Goal: Task Accomplishment & Management: Use online tool/utility

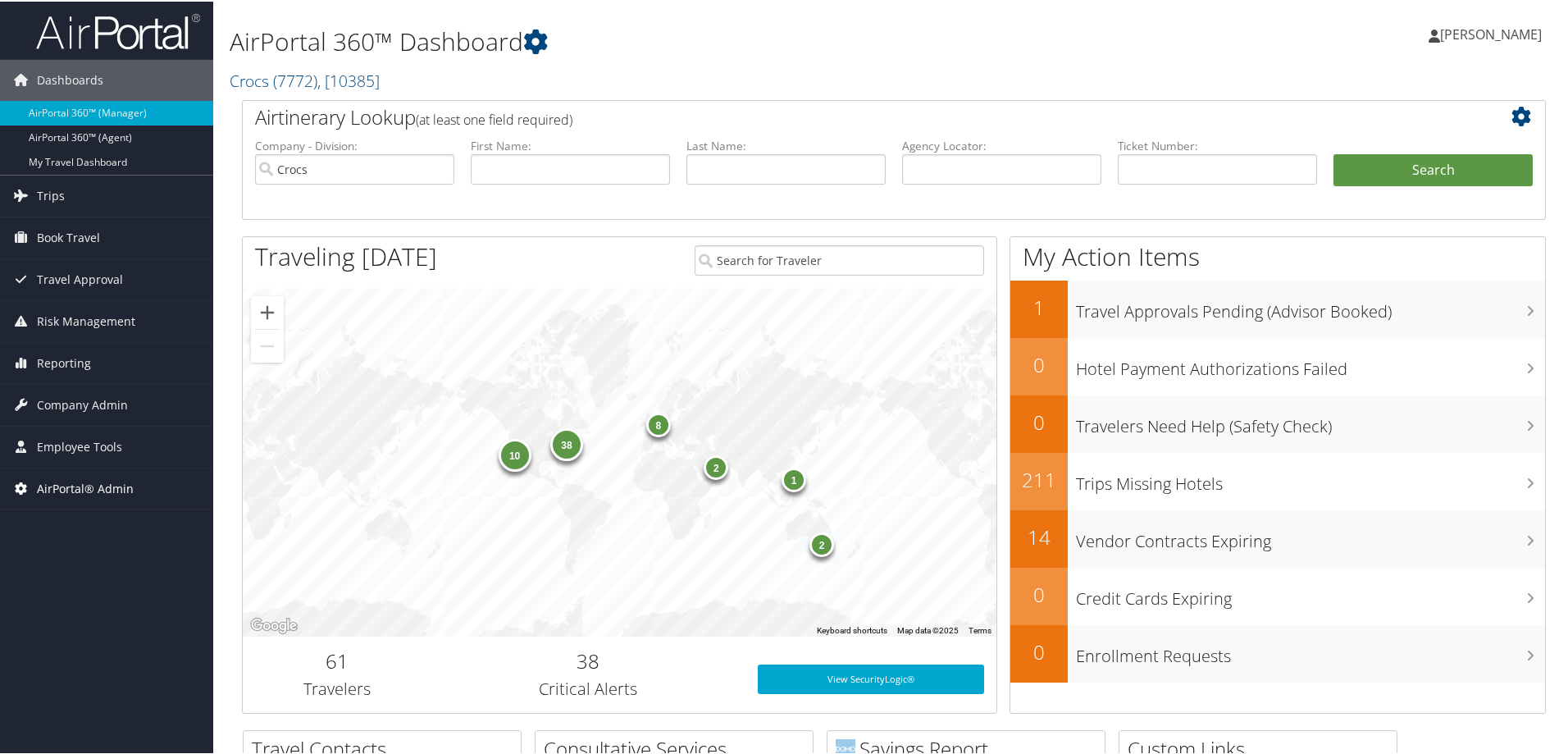
click at [72, 491] on span "AirPortal® Admin" at bounding box center [85, 487] width 97 height 41
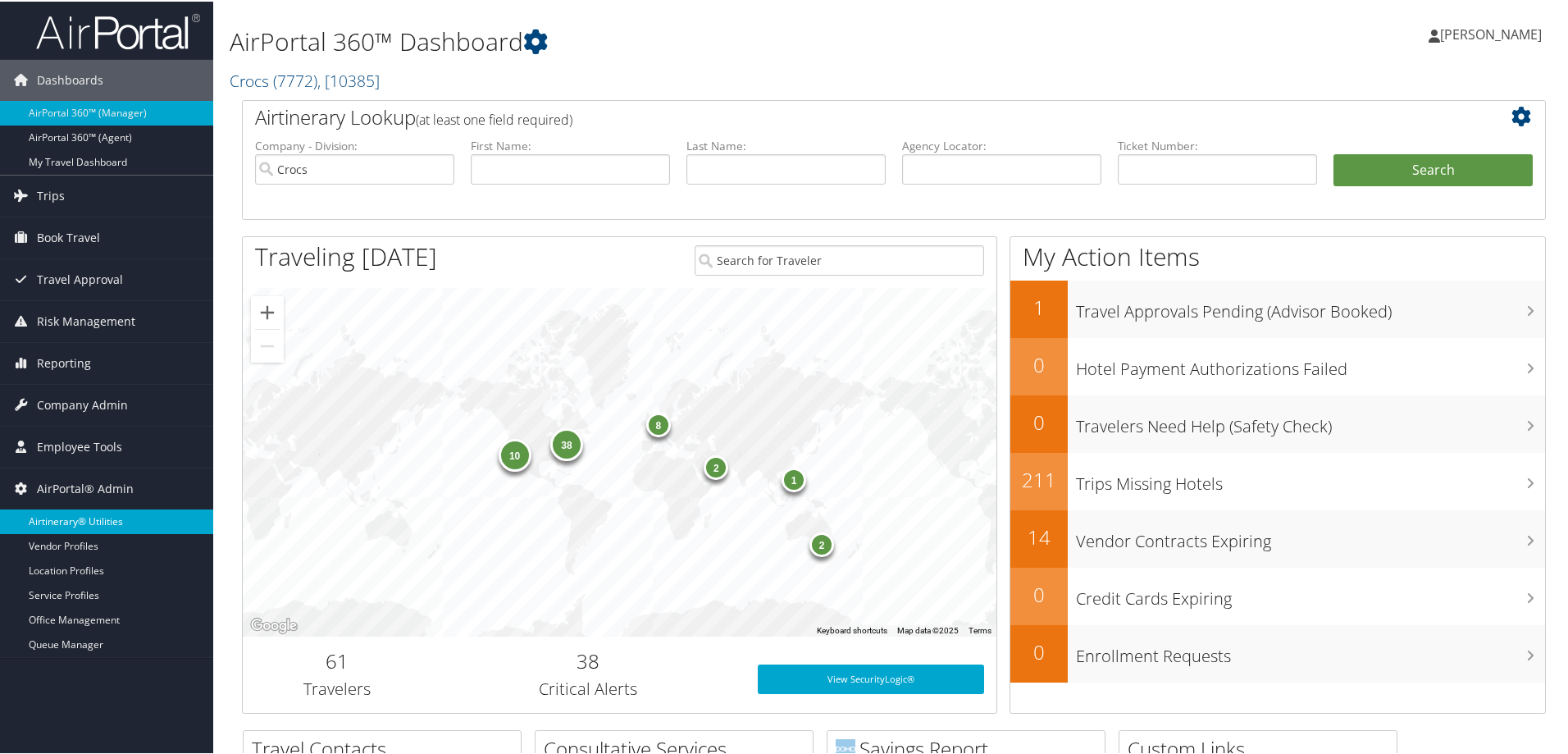
click at [76, 514] on link "Airtinerary® Utilities" at bounding box center [106, 520] width 213 height 25
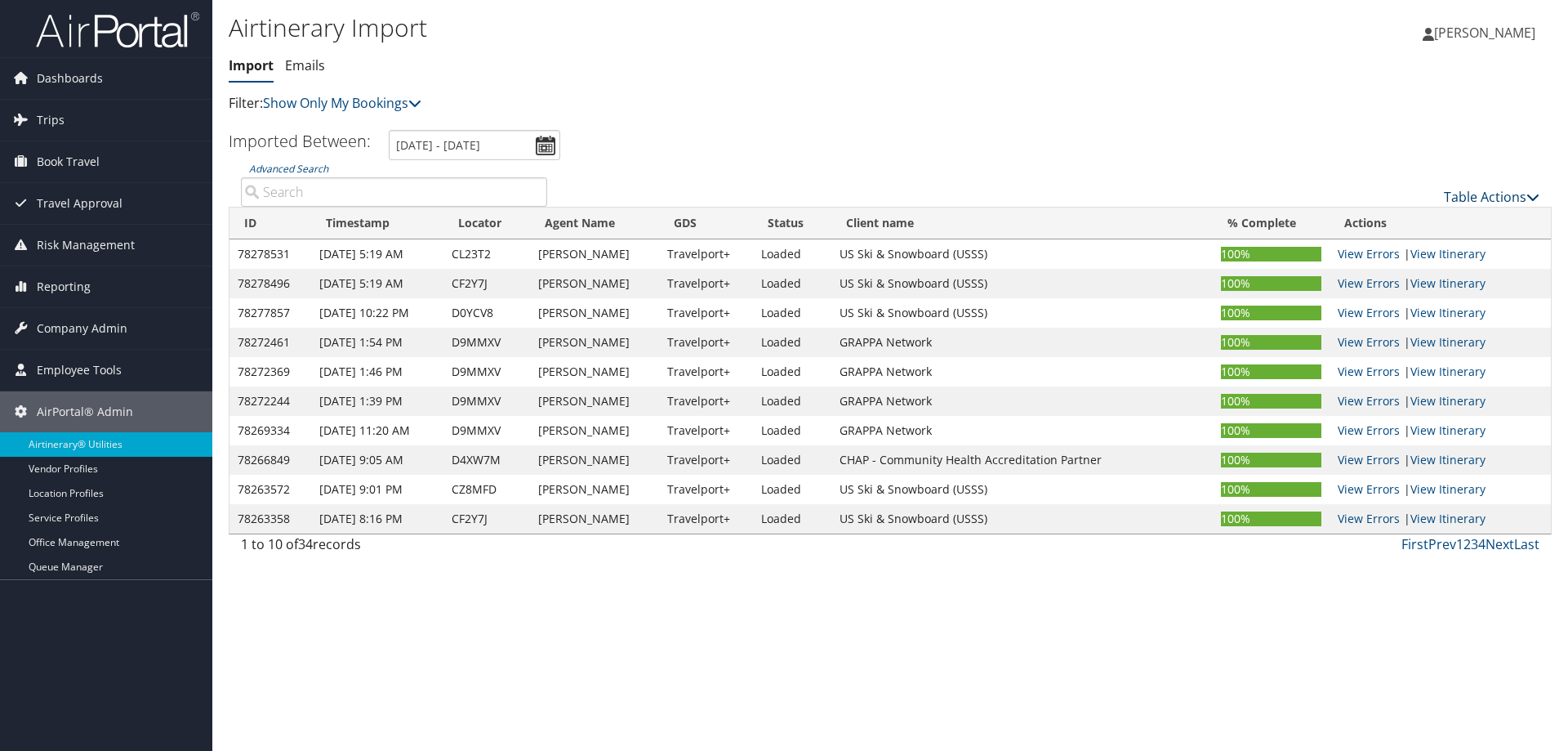
click at [1483, 195] on link "Table Actions" at bounding box center [1491, 196] width 96 height 18
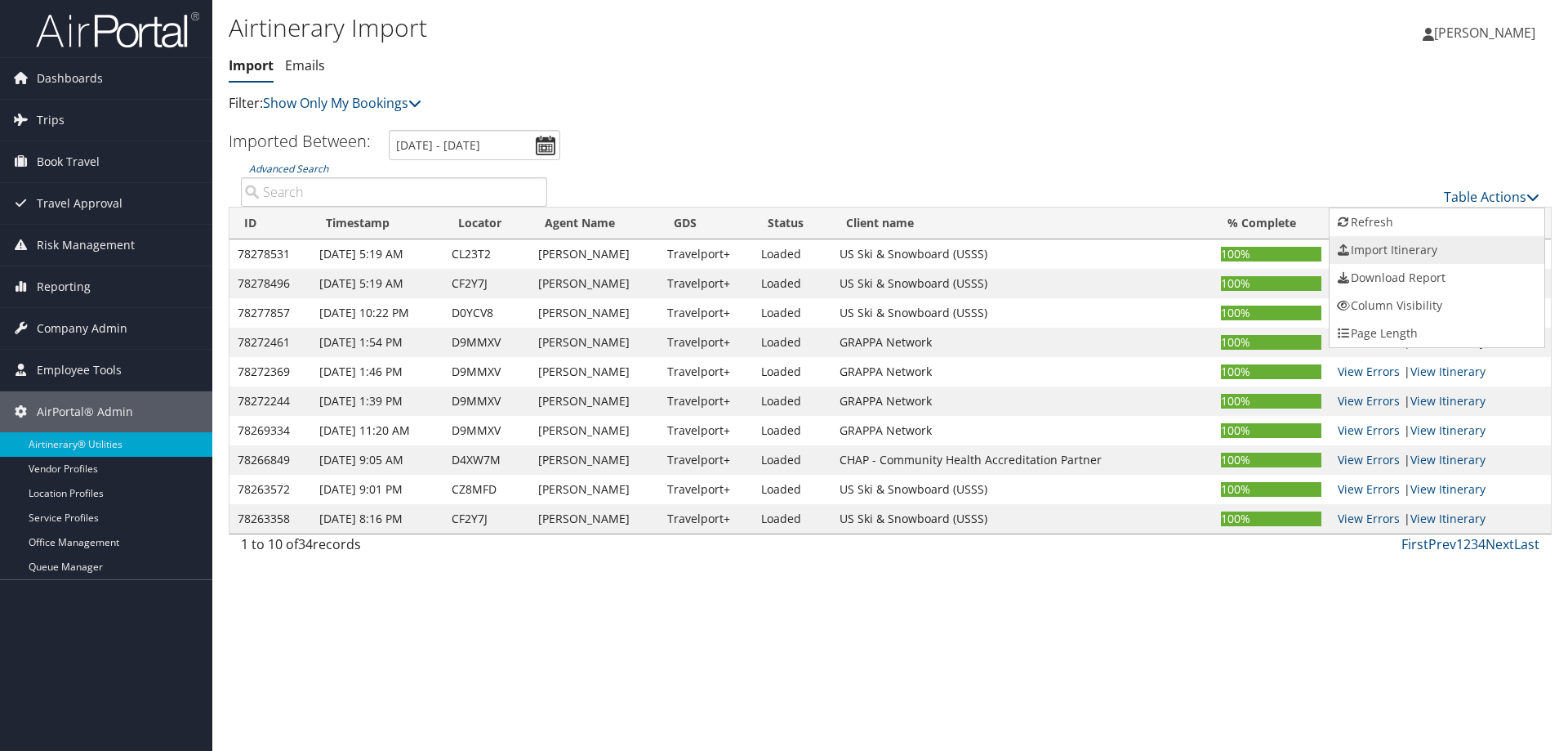
click at [1445, 249] on link "Import Itinerary" at bounding box center [1437, 249] width 215 height 28
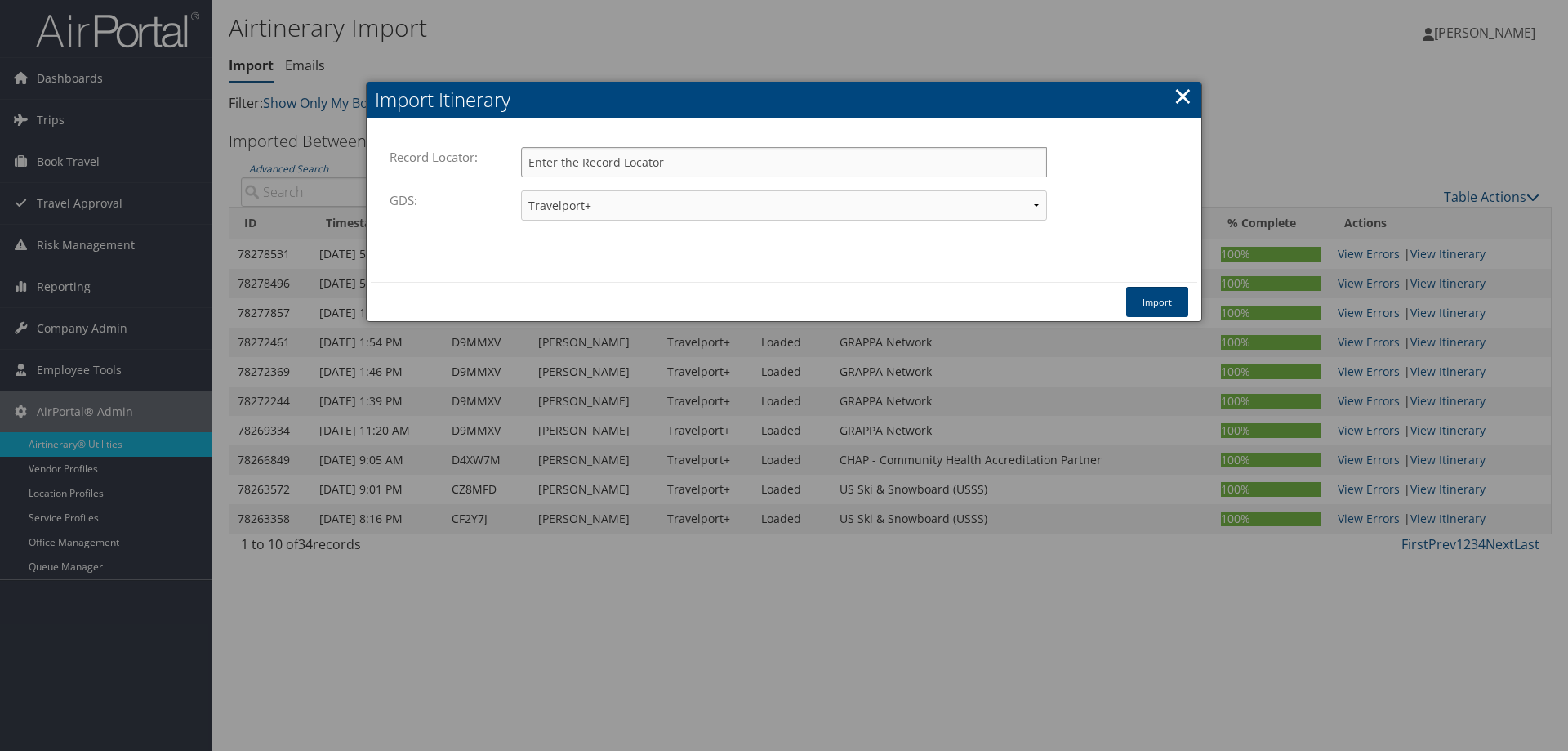
paste input "D9PFDY"
type input "D9PFDY"
click at [1161, 303] on button "Import" at bounding box center [1156, 302] width 62 height 30
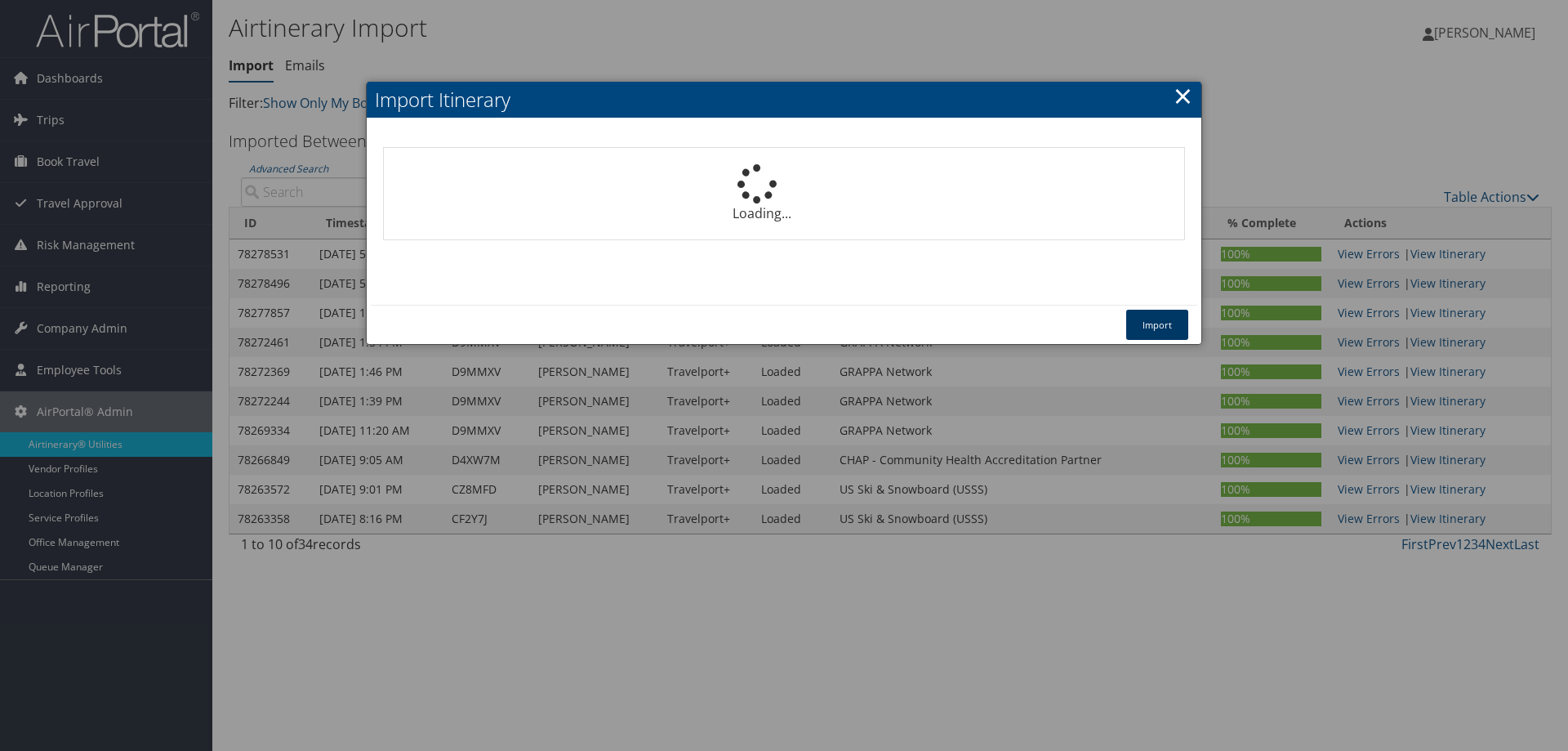
select select "1P"
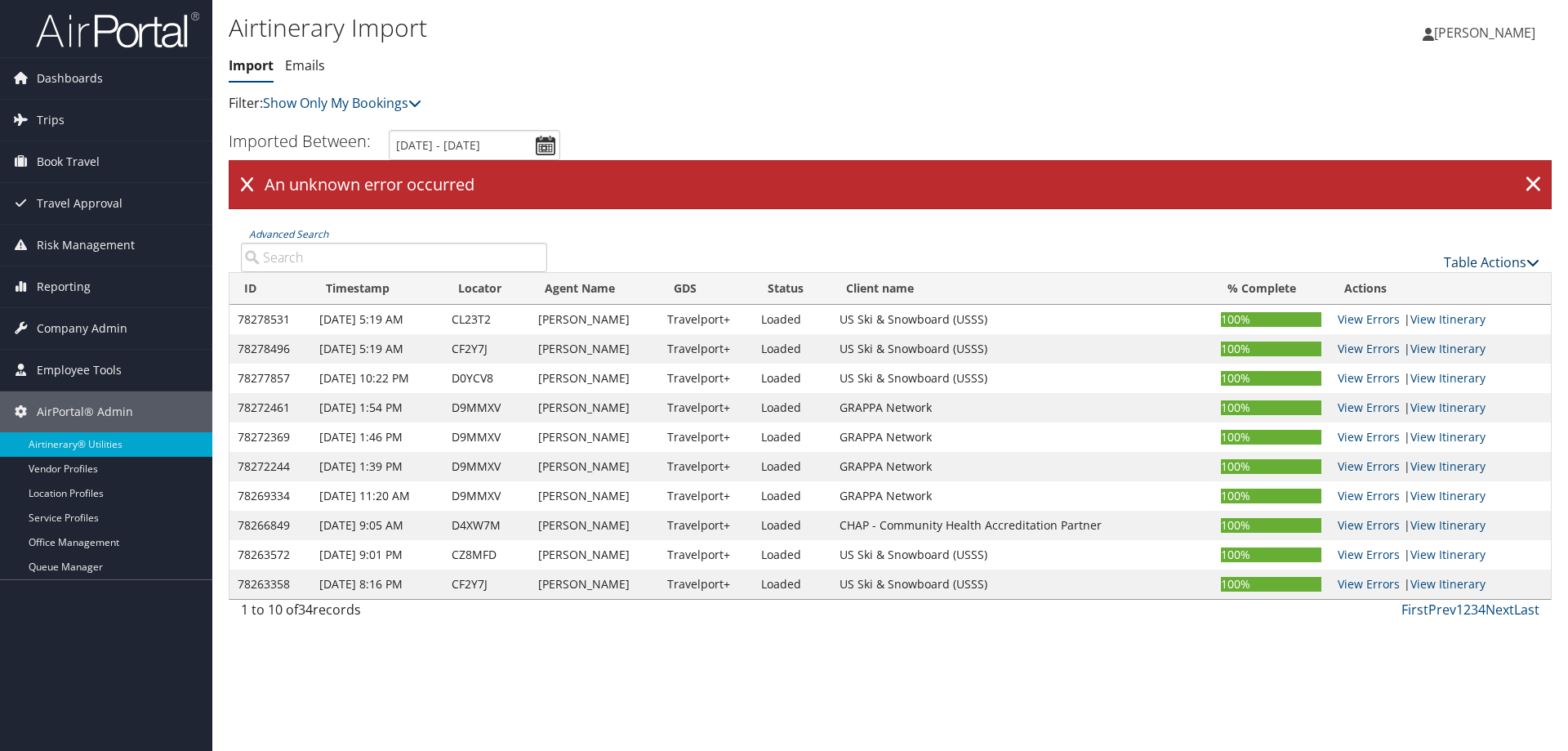
click at [1480, 257] on link "Table Actions" at bounding box center [1491, 261] width 96 height 18
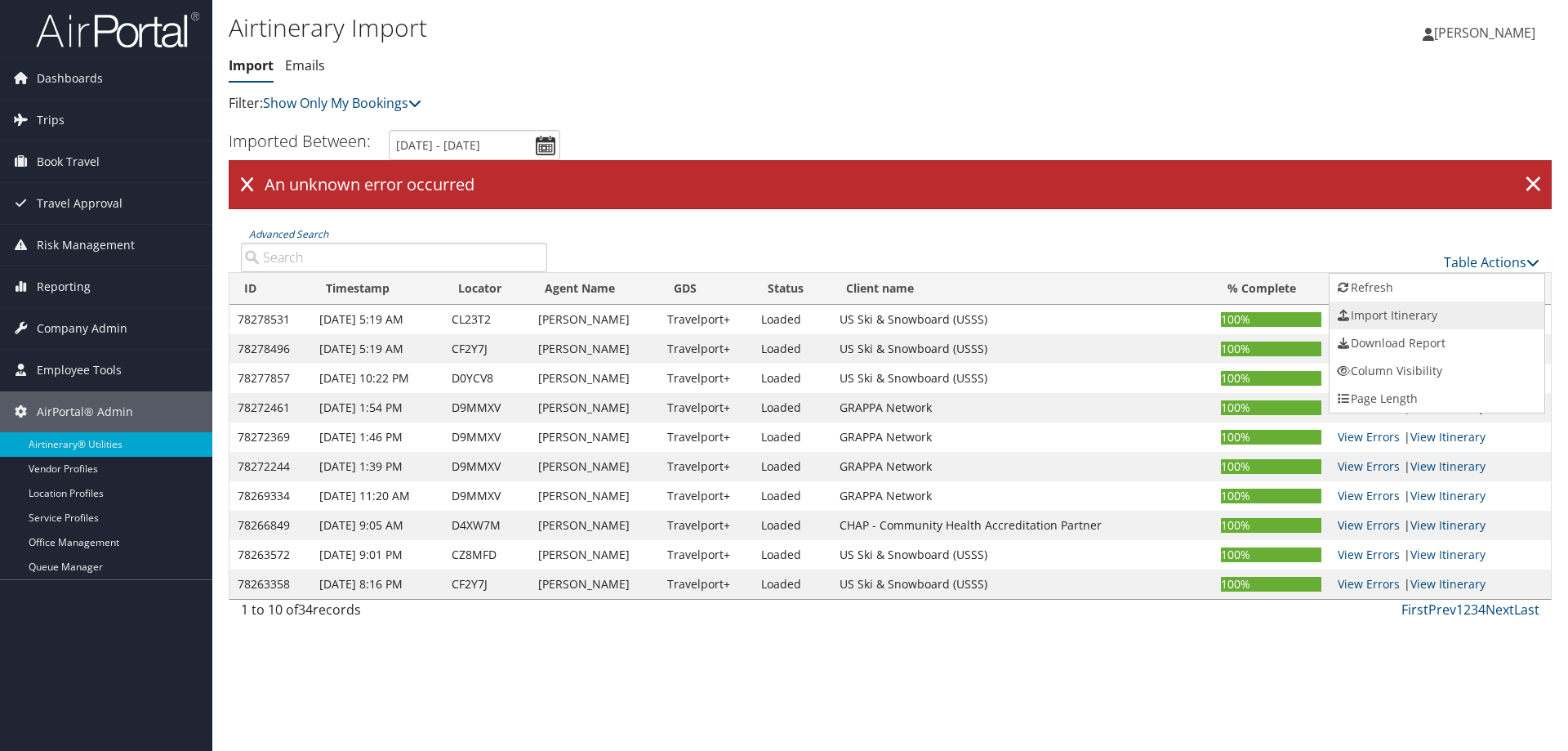
click at [1398, 317] on link "Import Itinerary" at bounding box center [1437, 315] width 215 height 28
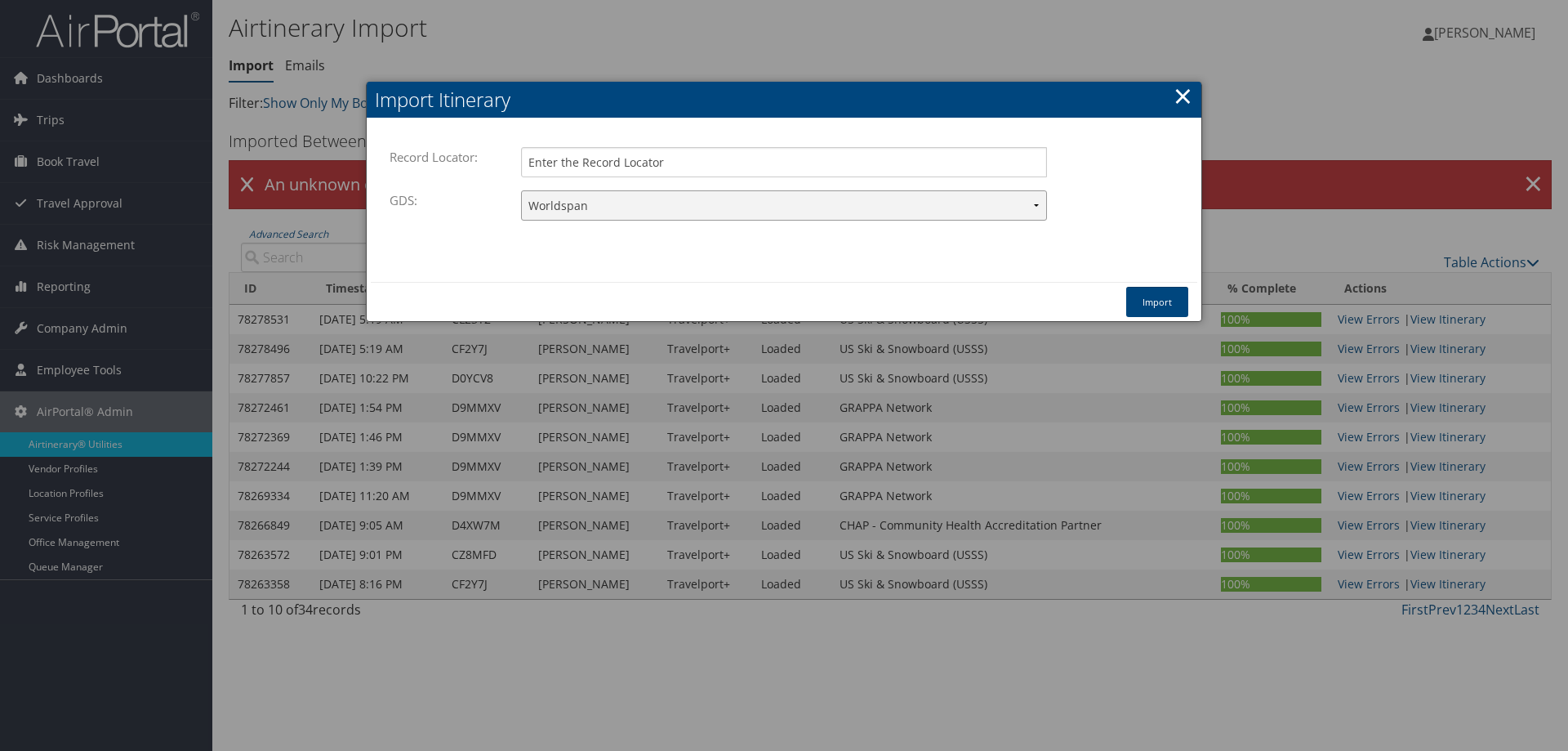
click at [644, 206] on select "Travelport+ Worldspan Apollo Sabre Amadeus" at bounding box center [784, 206] width 526 height 30
select select "1G"
click at [521, 190] on select "Travelport+ Worldspan Apollo Sabre Amadeus" at bounding box center [784, 206] width 526 height 30
click at [614, 162] on input "Record Locator:" at bounding box center [784, 162] width 526 height 30
paste input "D9PFDY"
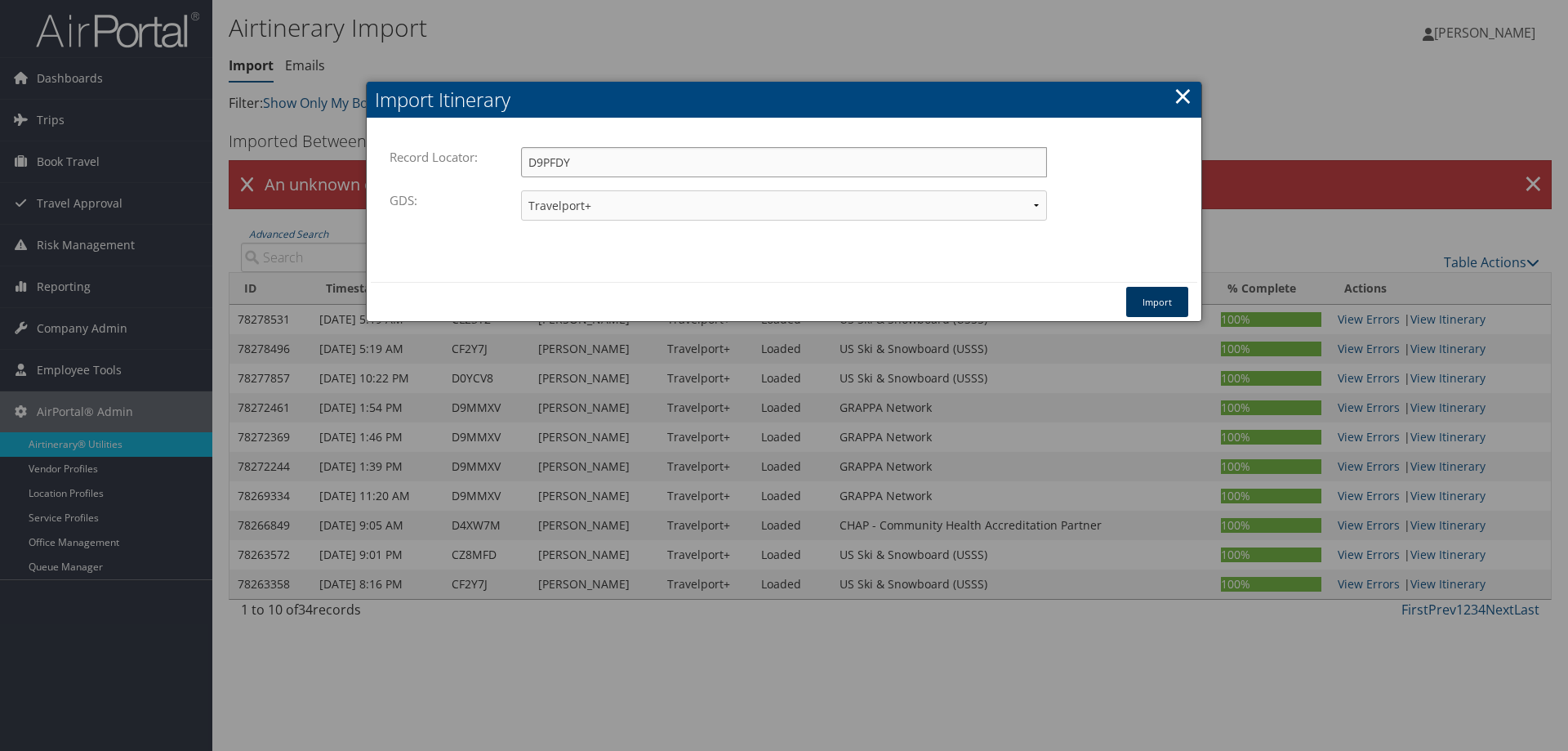
type input "D9PFDY"
click at [1167, 309] on button "Import" at bounding box center [1156, 302] width 62 height 30
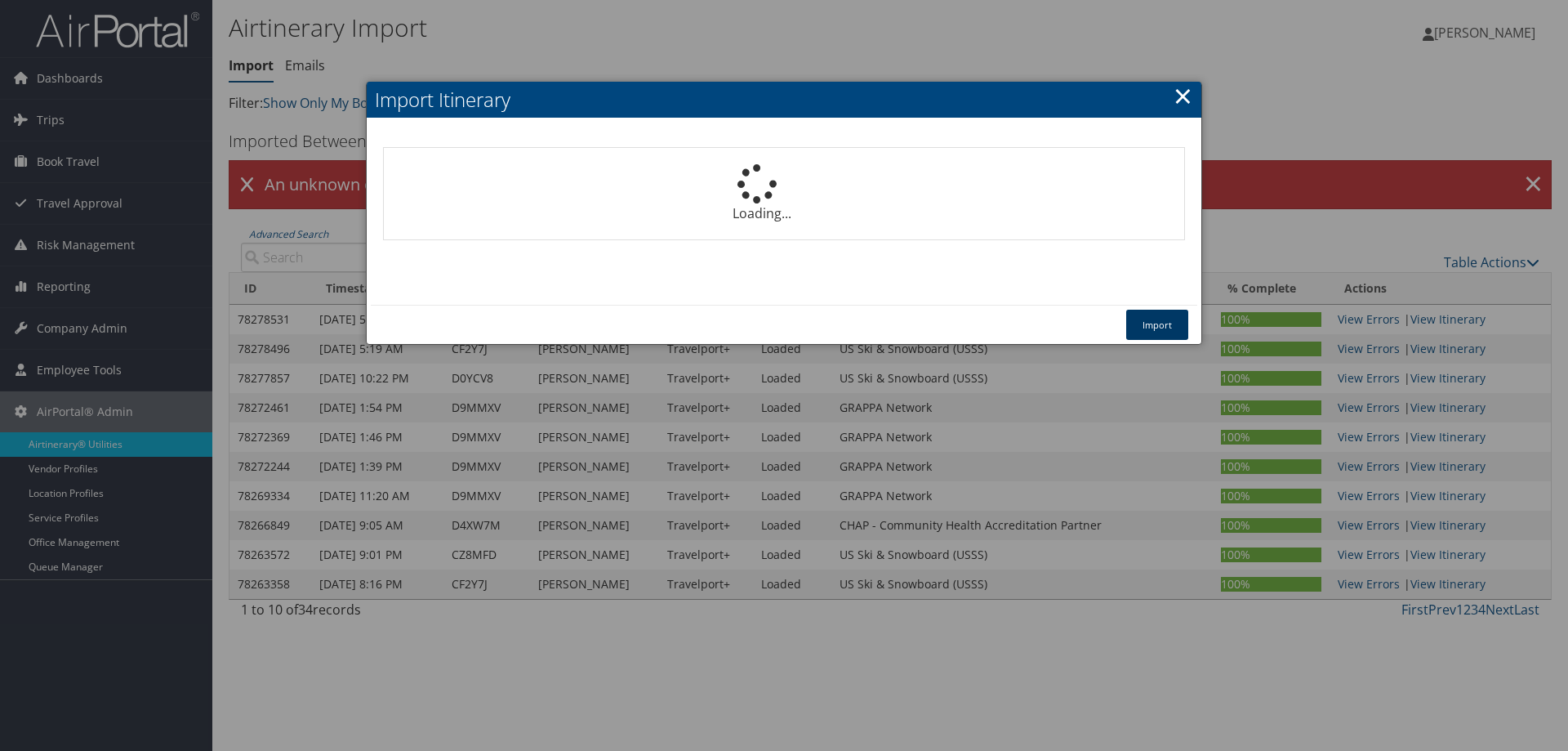
select select "1P"
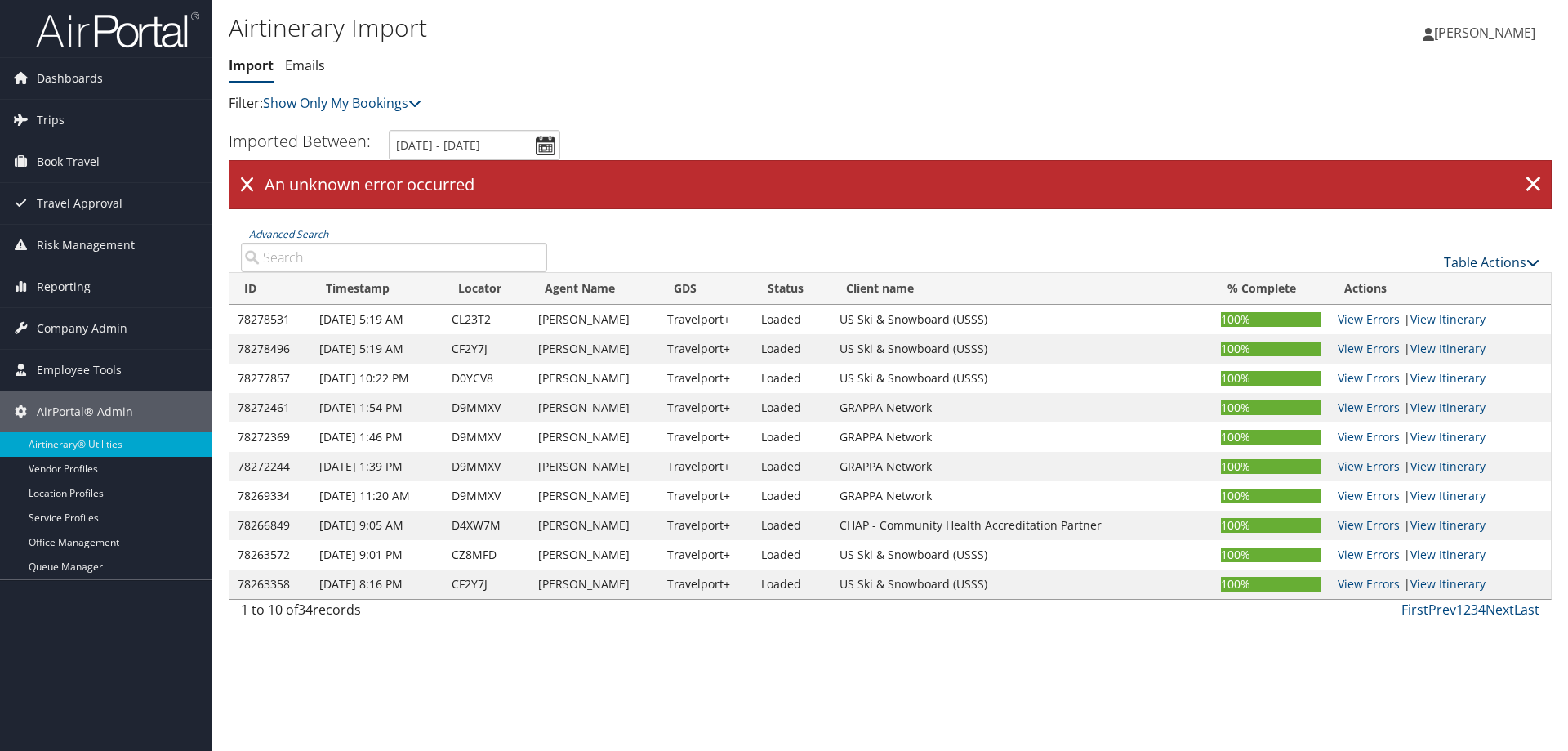
click at [1486, 260] on link "Table Actions" at bounding box center [1491, 261] width 96 height 18
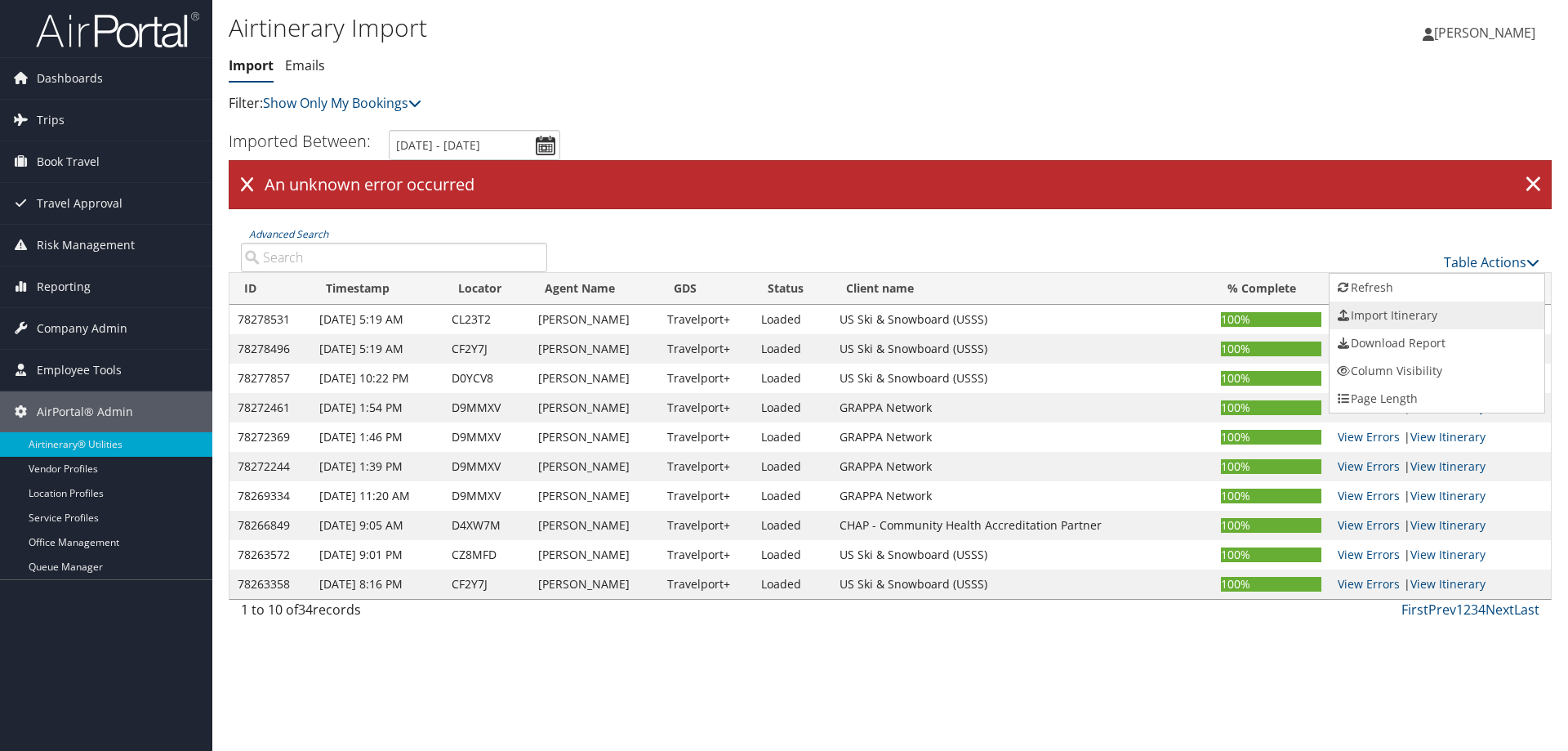
click at [1396, 308] on link "Import Itinerary" at bounding box center [1437, 315] width 215 height 28
select select "1P"
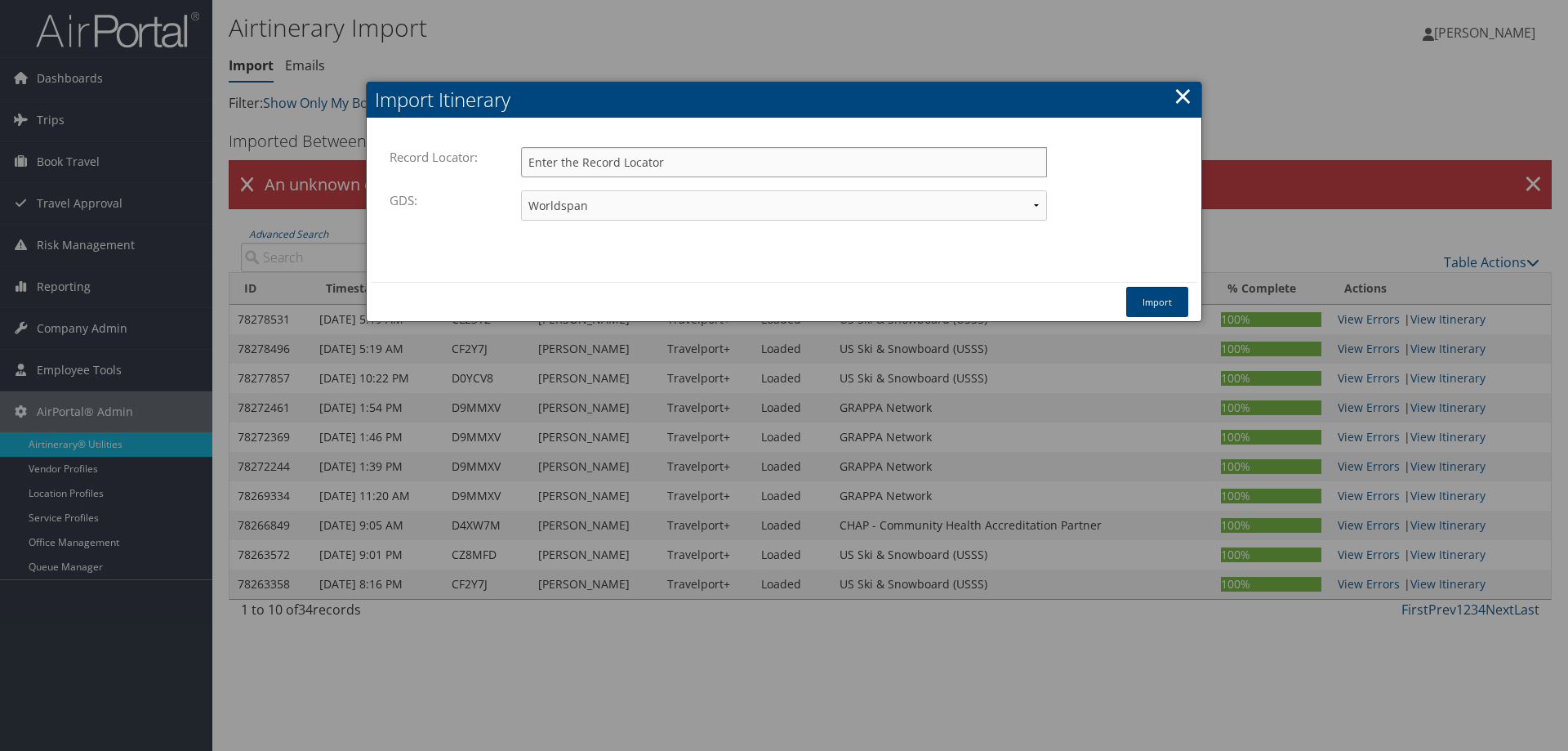
click at [710, 165] on input "Record Locator:" at bounding box center [784, 162] width 526 height 30
click at [645, 158] on input "Record Locator:" at bounding box center [784, 162] width 526 height 30
paste input "D9PFDY"
type input "D9PFDY"
click at [755, 204] on select "Travelport+ Worldspan Apollo Sabre Amadeus" at bounding box center [784, 206] width 526 height 30
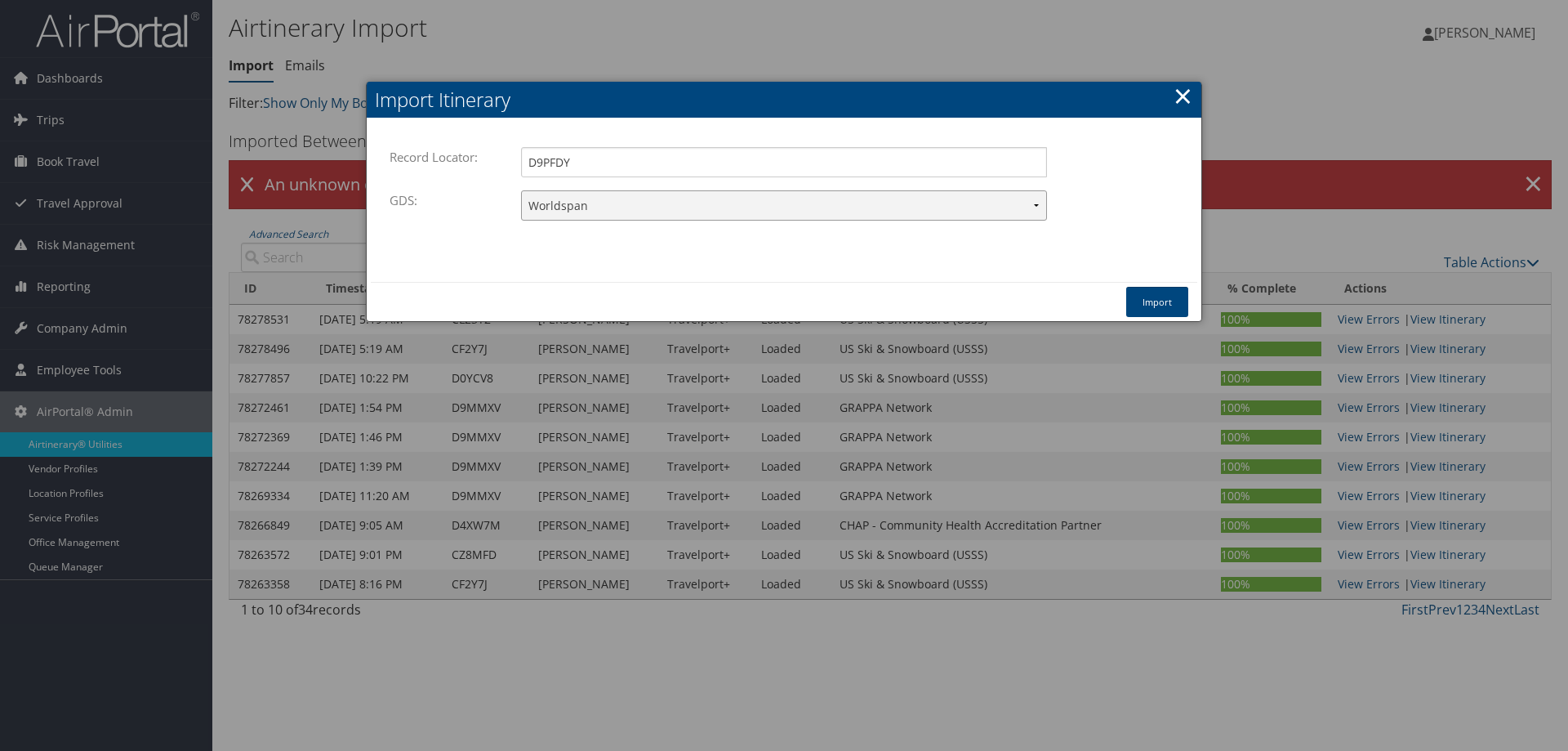
select select "1W"
click at [521, 190] on select "Travelport+ Worldspan Apollo Sabre Amadeus" at bounding box center [784, 206] width 526 height 30
click at [1156, 300] on button "Import" at bounding box center [1156, 302] width 62 height 30
select select "1P"
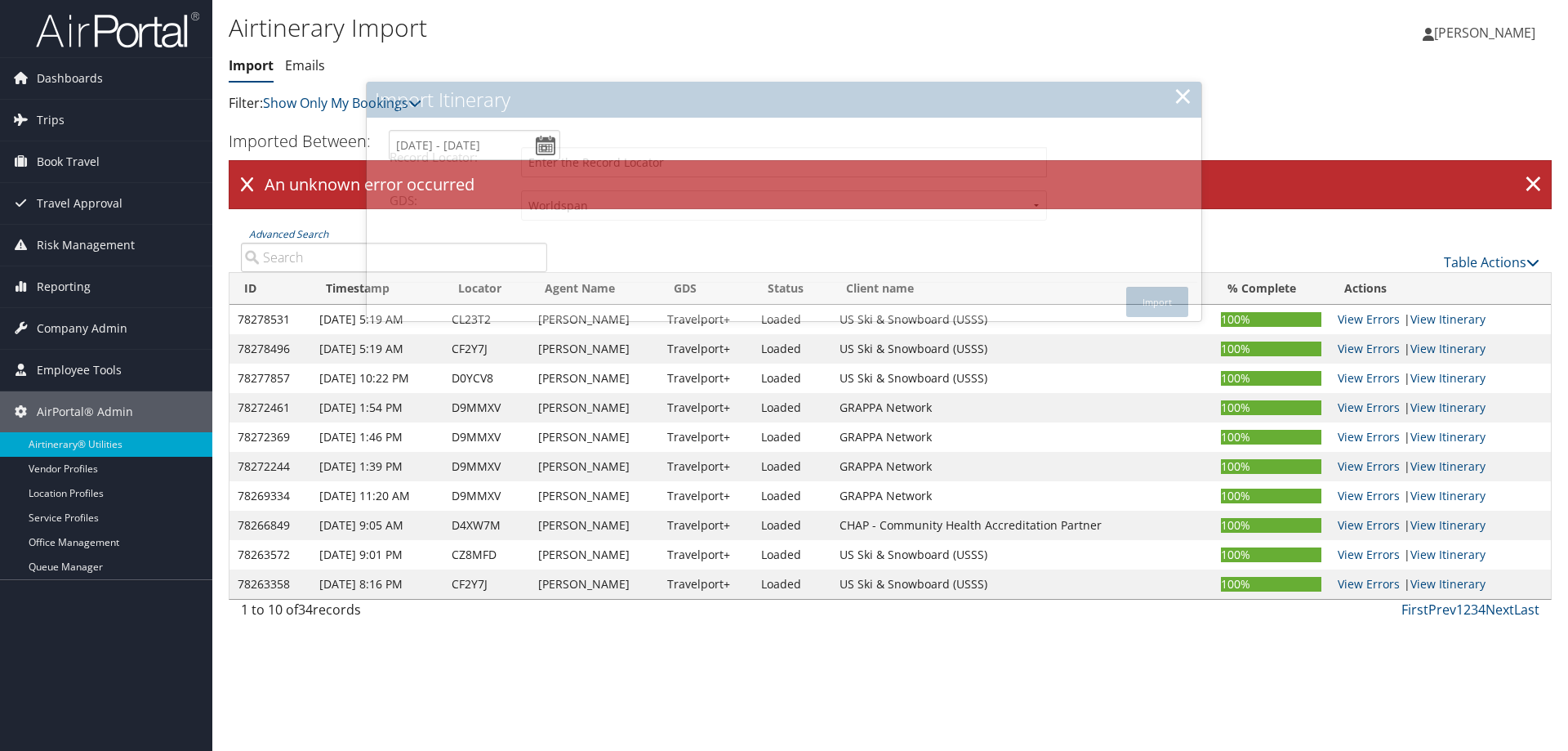
select select "1P"
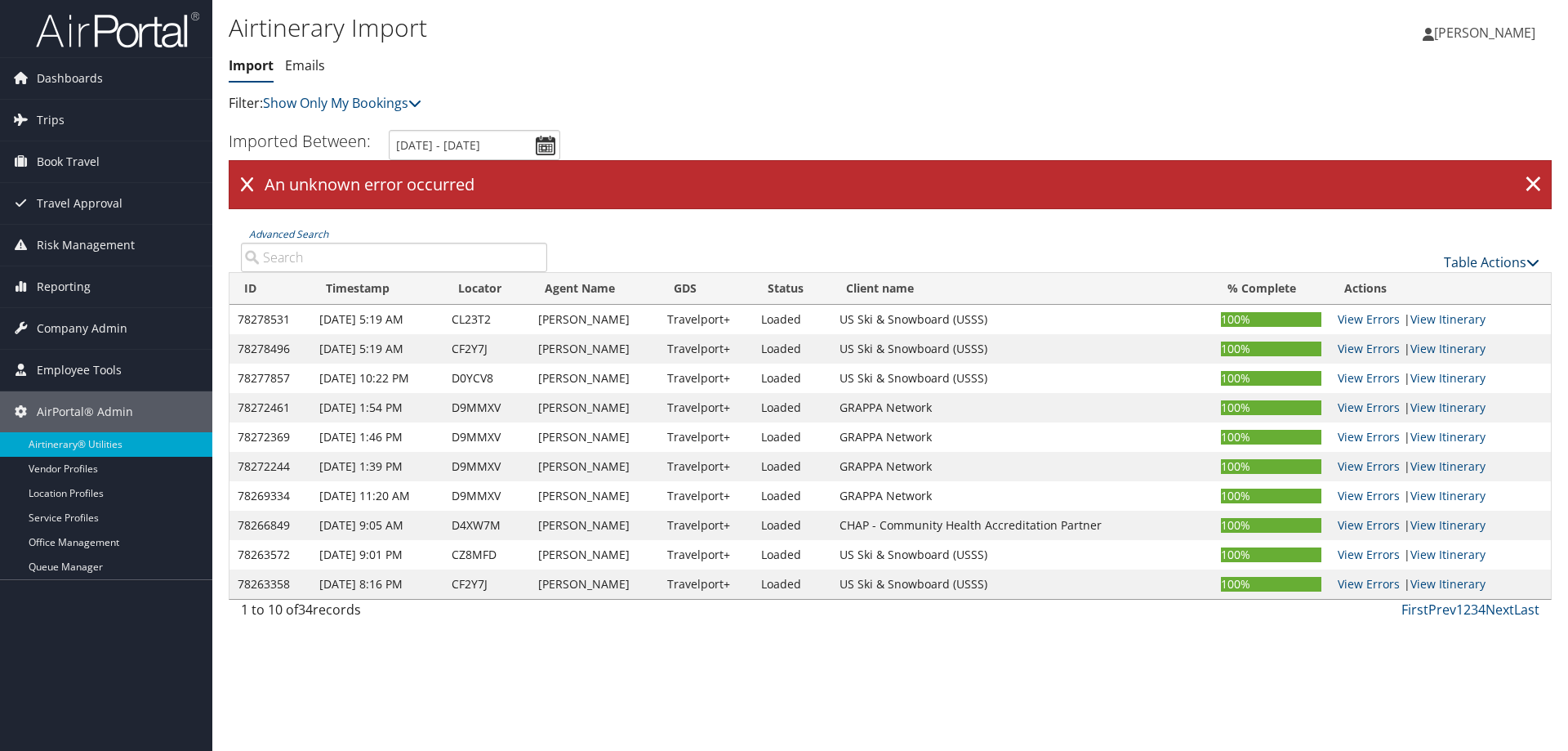
click at [1461, 260] on link "Table Actions" at bounding box center [1491, 261] width 96 height 18
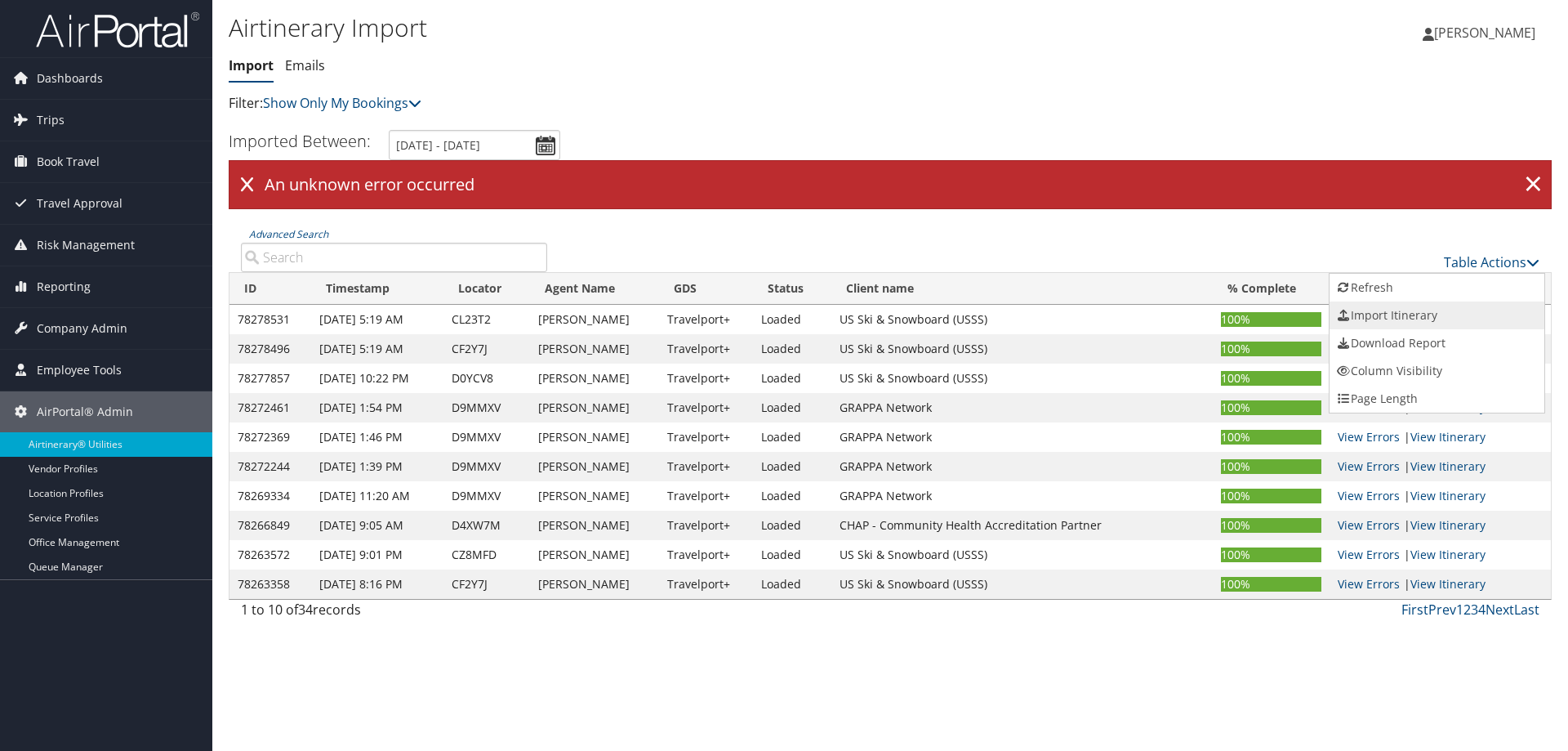
click at [1383, 317] on link "Import Itinerary" at bounding box center [1437, 315] width 215 height 28
select select "1P"
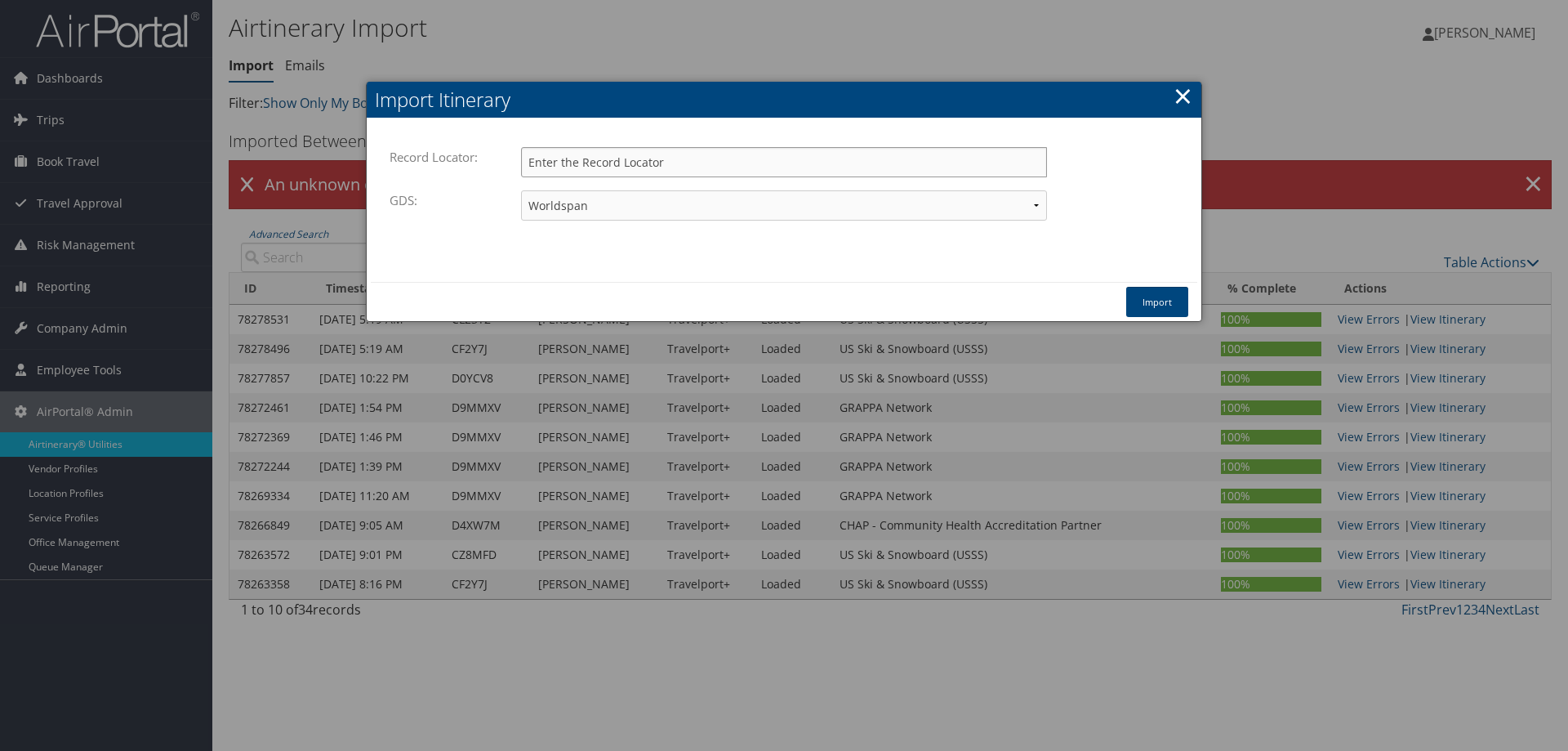
click at [637, 160] on input "Record Locator:" at bounding box center [784, 162] width 526 height 30
paste input "D9PFDY"
type input "D9PFDY"
click at [811, 206] on select "Travelport+ Worldspan Apollo Sabre Amadeus" at bounding box center [784, 206] width 526 height 30
select select "1G"
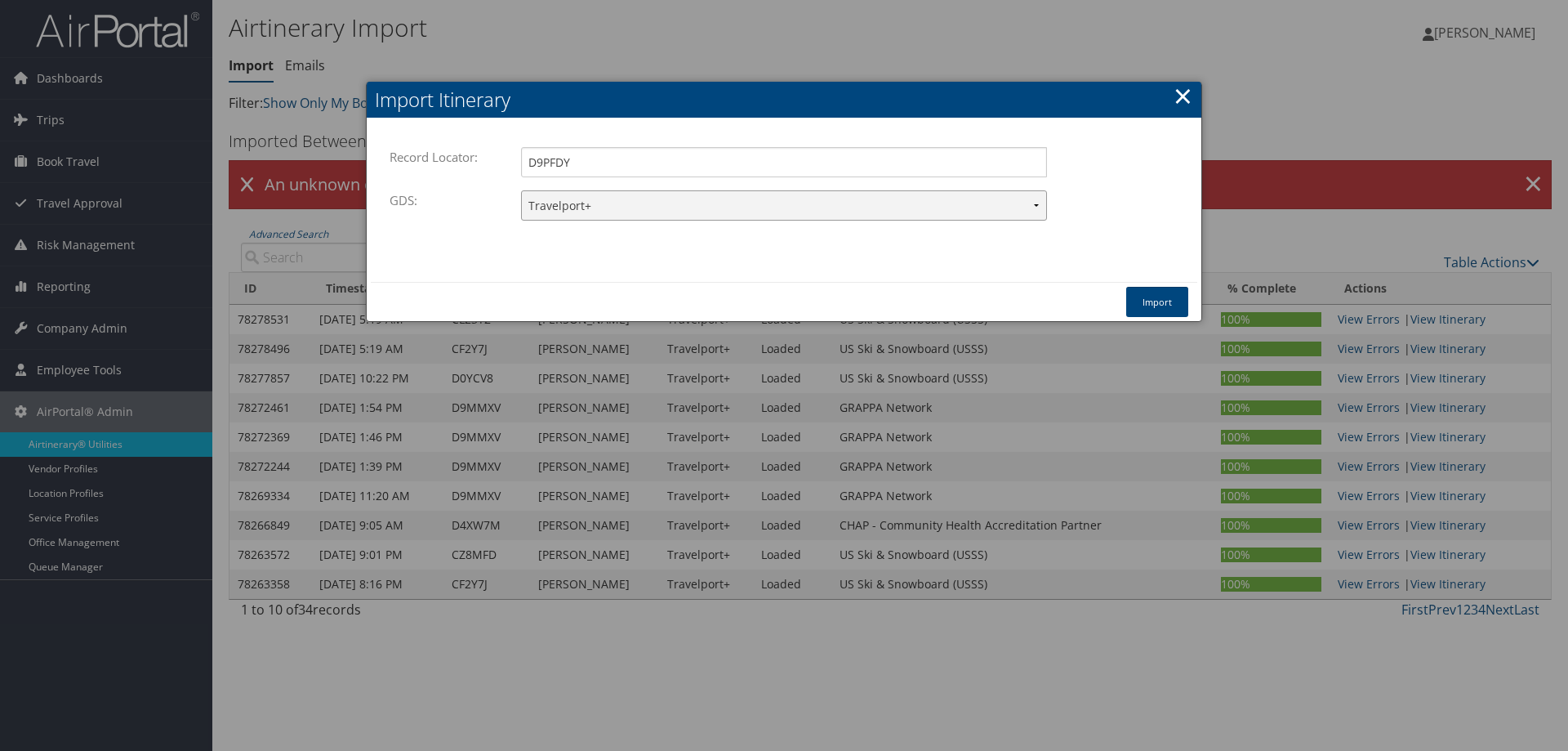
click at [521, 190] on select "Travelport+ Worldspan Apollo Sabre Amadeus" at bounding box center [784, 206] width 526 height 30
click at [1171, 302] on button "Import" at bounding box center [1156, 302] width 62 height 30
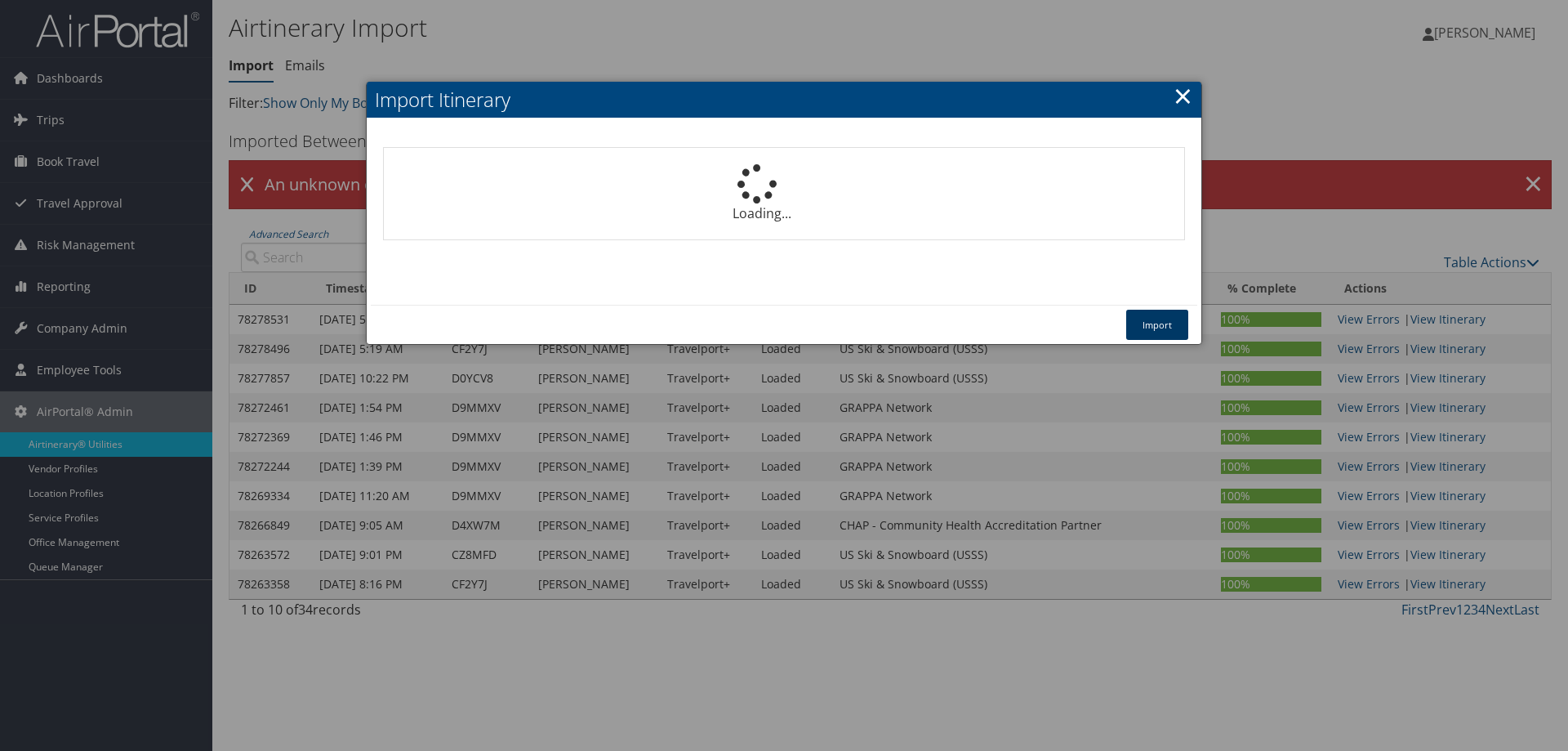
select select "1P"
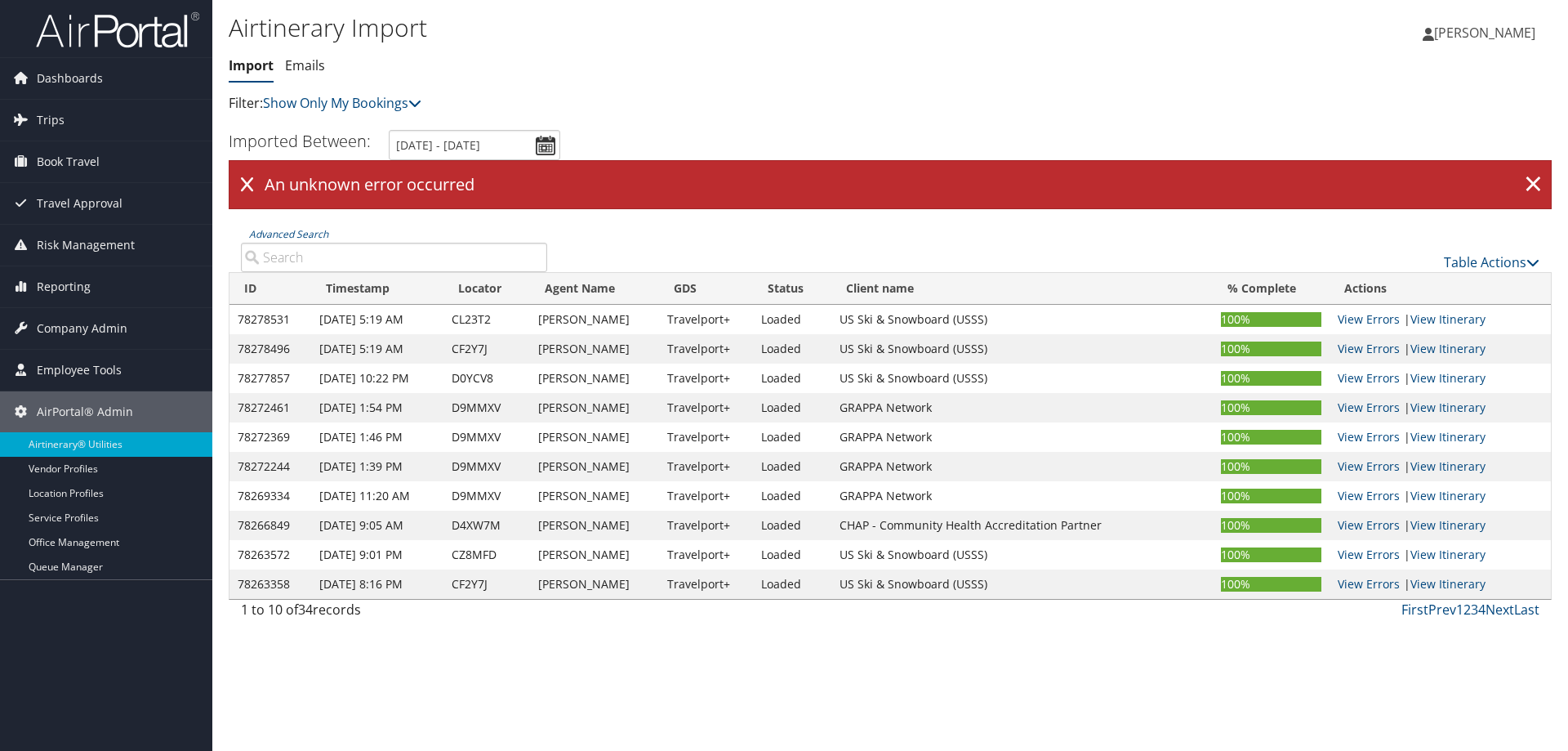
click at [1487, 36] on span "[PERSON_NAME]" at bounding box center [1484, 32] width 101 height 18
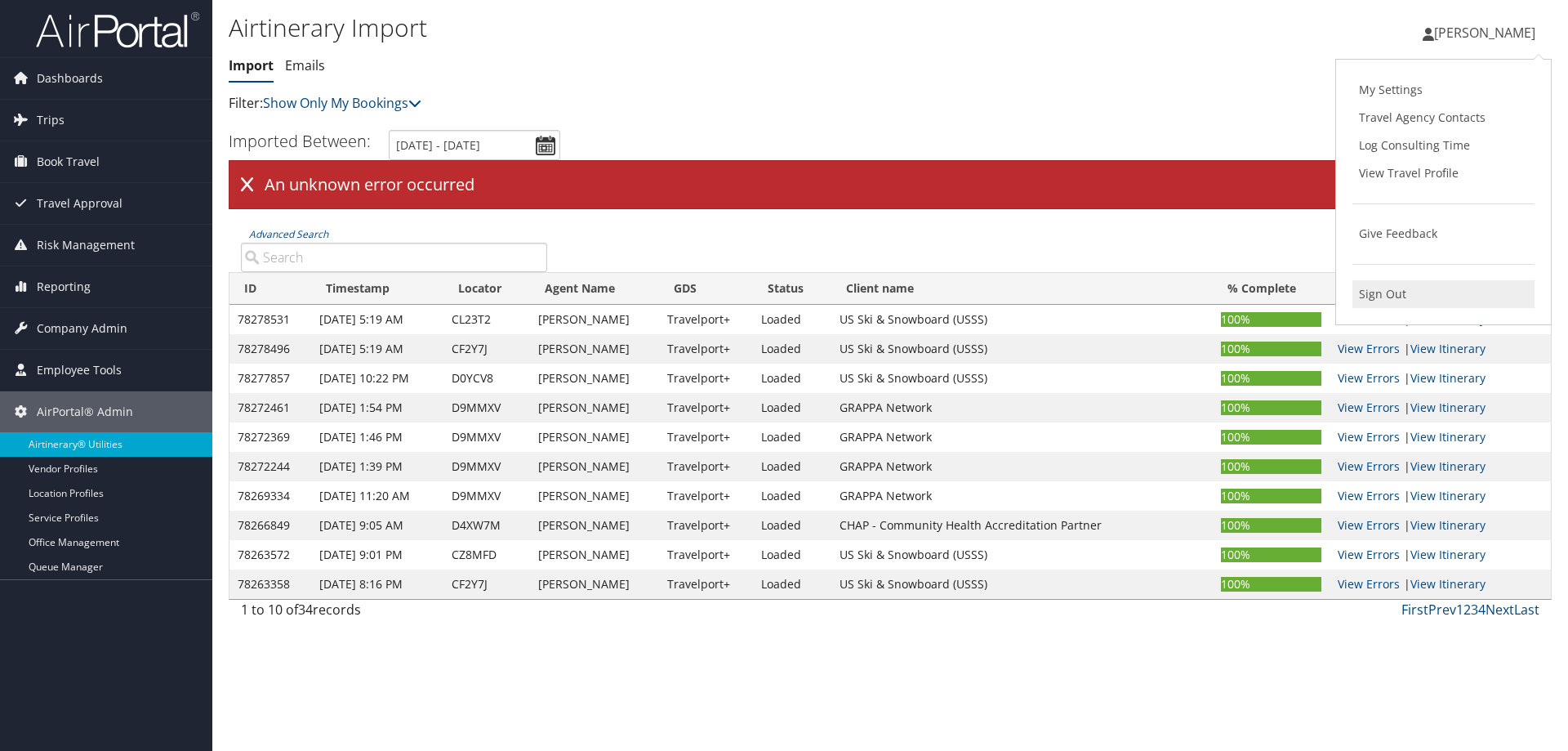
click at [1407, 299] on link "Sign Out" at bounding box center [1443, 293] width 182 height 28
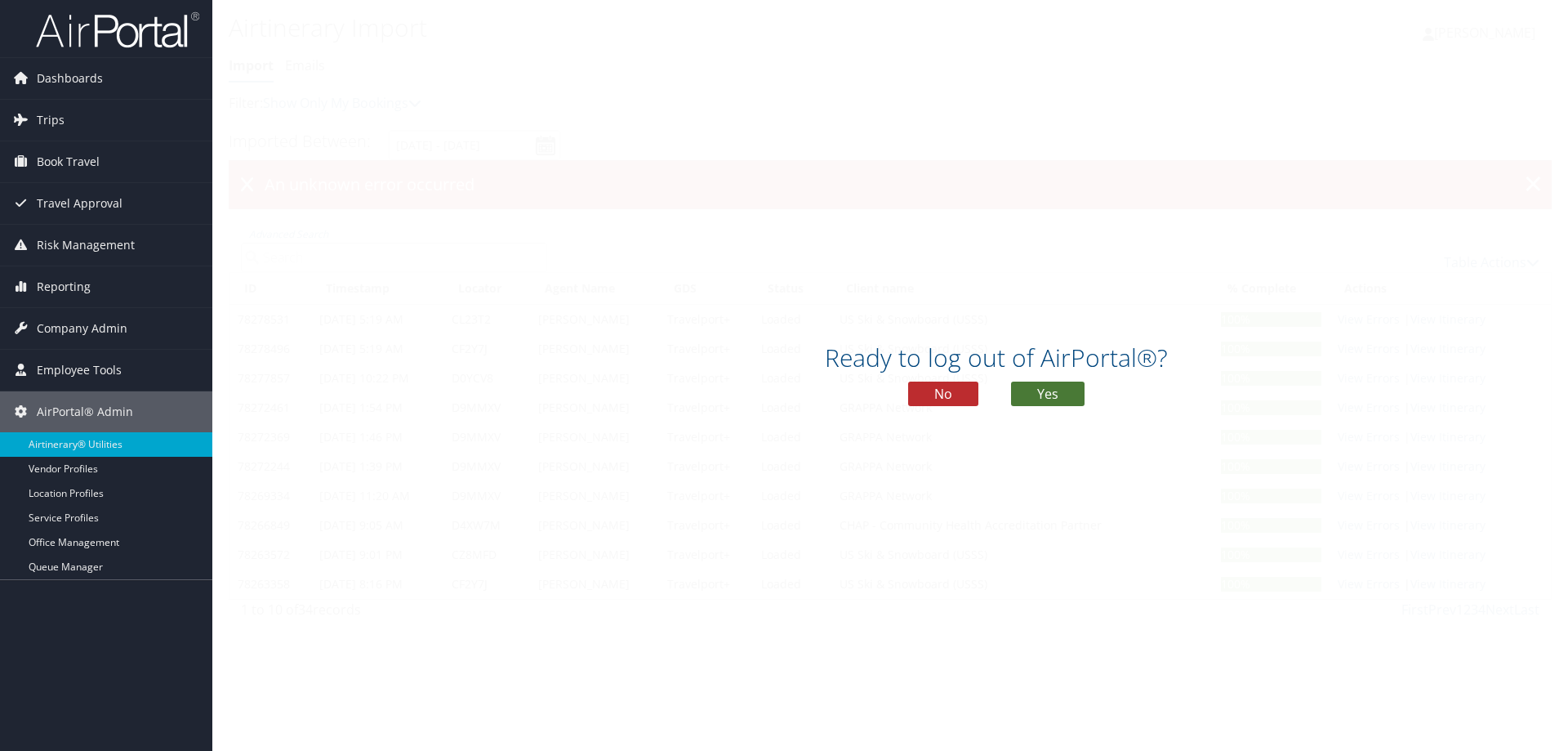
click at [1038, 385] on button "Yes" at bounding box center [1047, 393] width 74 height 25
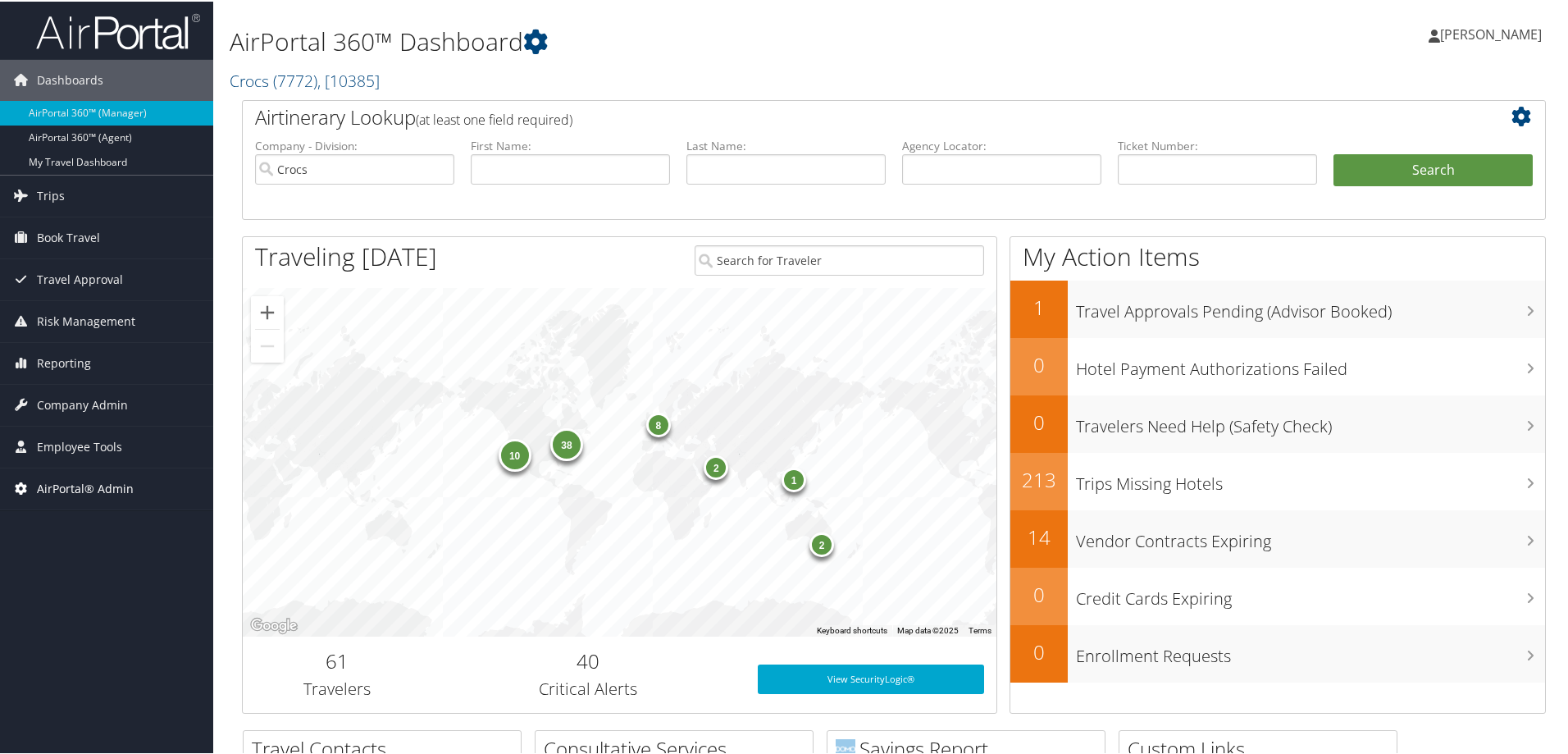
click at [67, 486] on span "AirPortal® Admin" at bounding box center [85, 487] width 97 height 41
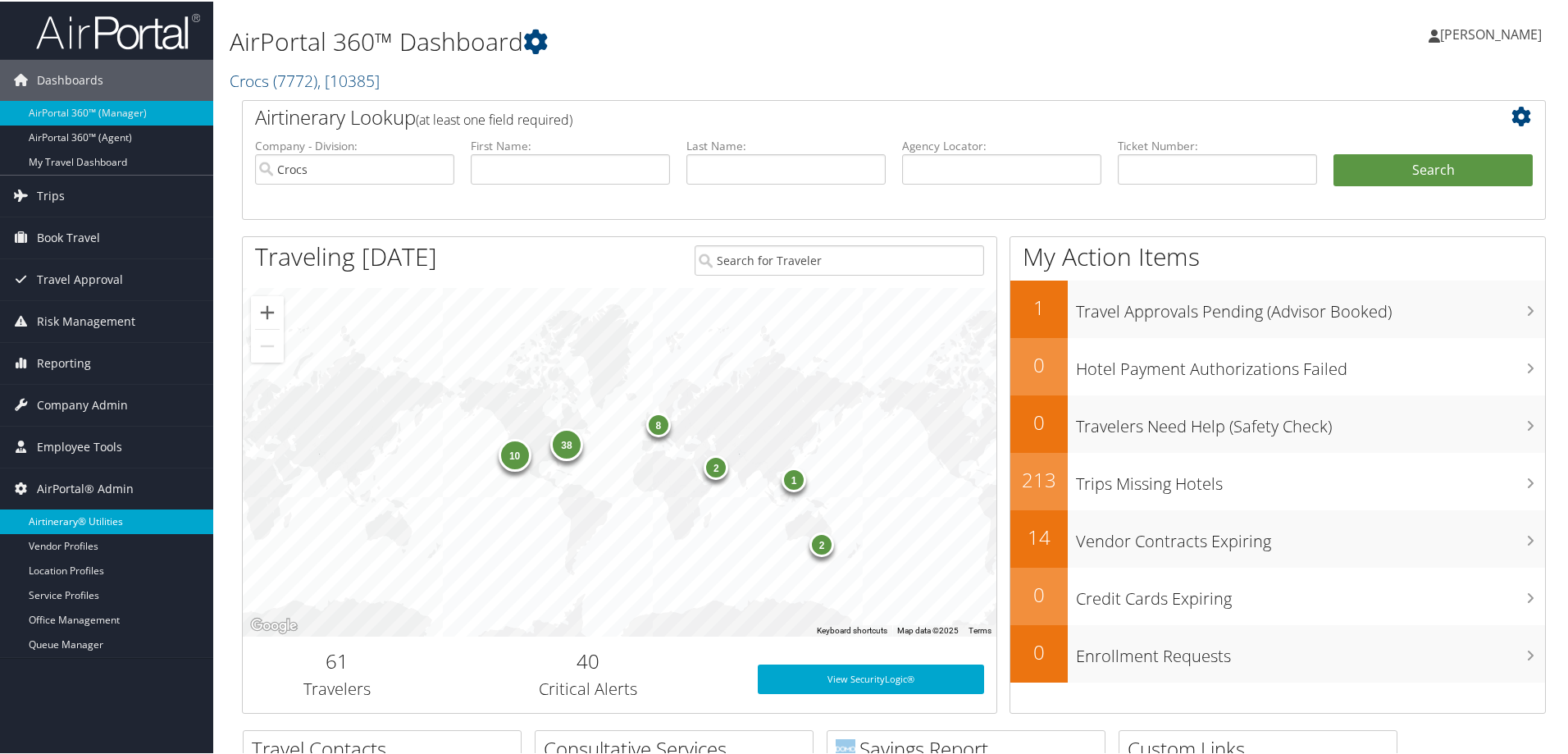
click at [84, 517] on link "Airtinerary® Utilities" at bounding box center [106, 520] width 213 height 25
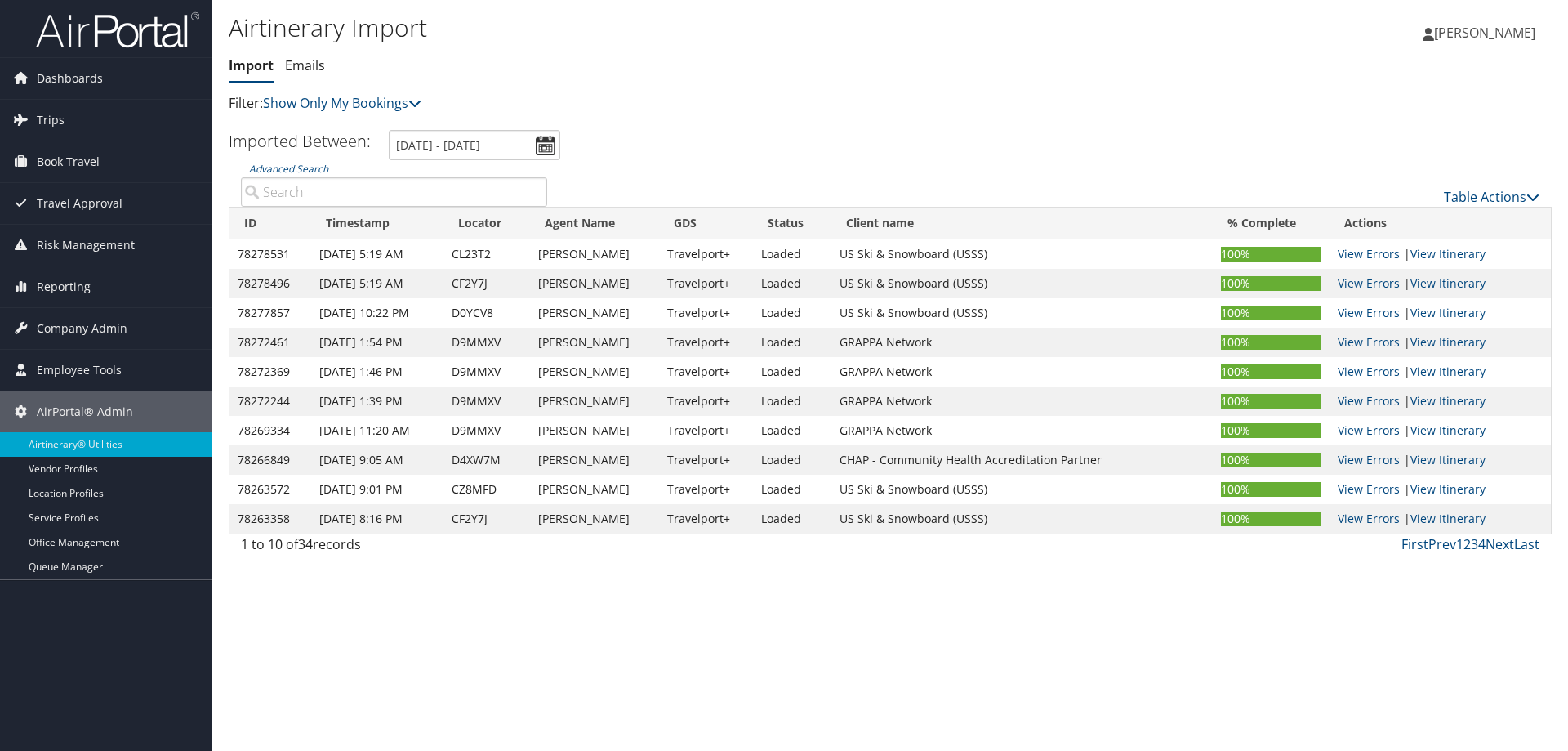
click at [642, 627] on div "Airtinerary Import [GEOGRAPHIC_DATA] Emails Import Emails Filter: Show Only My …" at bounding box center [890, 376] width 1356 height 751
click at [325, 654] on div "Airtinerary Import [GEOGRAPHIC_DATA] Emails Import Emails Filter: Show Only My …" at bounding box center [890, 376] width 1356 height 751
